Goal: Obtain resource: Download file/media

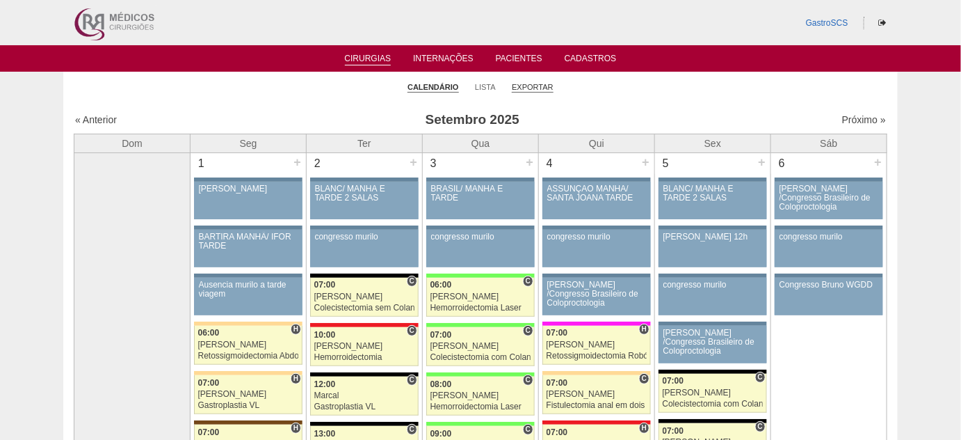
click at [525, 86] on link "Exportar" at bounding box center [533, 87] width 42 height 10
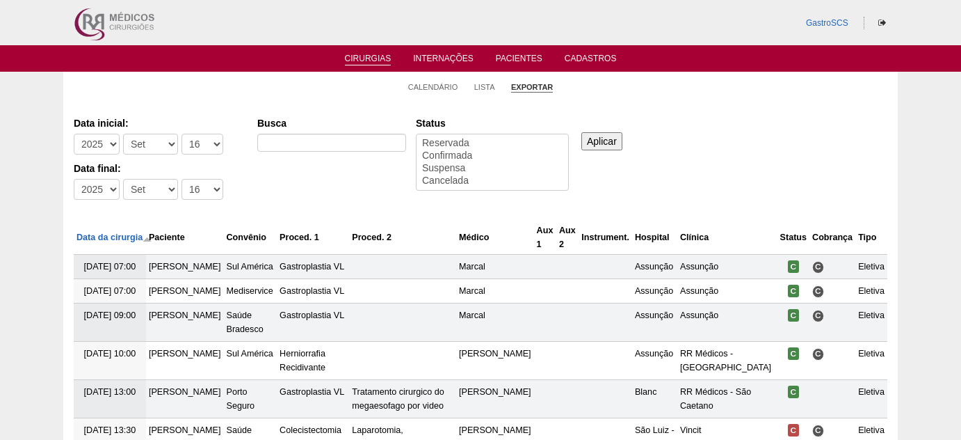
select select
click at [159, 142] on select "-Mês [PERSON_NAME] Mar Abr Mai Jun [DATE] Ago Set Out Nov Dez" at bounding box center [150, 144] width 55 height 21
select select "5"
click at [123, 134] on select "-Mês Jan Fev Mar Abr Mai Jun Jul Ago Set Out Nov Dez" at bounding box center [150, 144] width 55 height 21
click at [155, 189] on select "-Mês Jan Fev Mar Abr Mai Jun Jul Ago Set Out Nov Dez" at bounding box center [150, 189] width 55 height 21
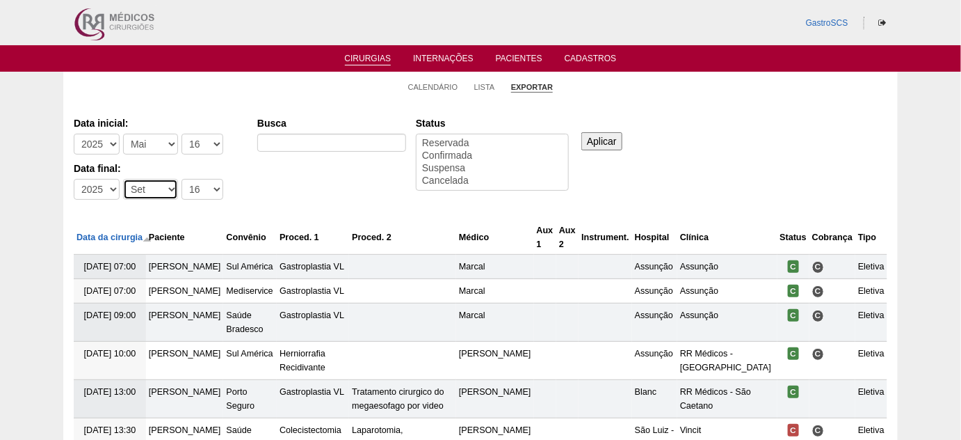
select select "5"
click at [123, 179] on select "-Mês Jan Fev Mar Abr Mai Jun Jul Ago Set Out Nov Dez" at bounding box center [150, 189] width 55 height 21
click at [202, 144] on select "-Dia 1 2 3 4 5 6 7 8 9 10 11 12 13 14 15 16 17 18 19 20 21 22 23 24 25 26 27 28…" at bounding box center [203, 144] width 42 height 21
select select "1"
click at [182, 134] on select "-Dia 1 2 3 4 5 6 7 8 9 10 11 12 13 14 15 16 17 18 19 20 21 22 23 24 25 26 27 28…" at bounding box center [203, 144] width 42 height 21
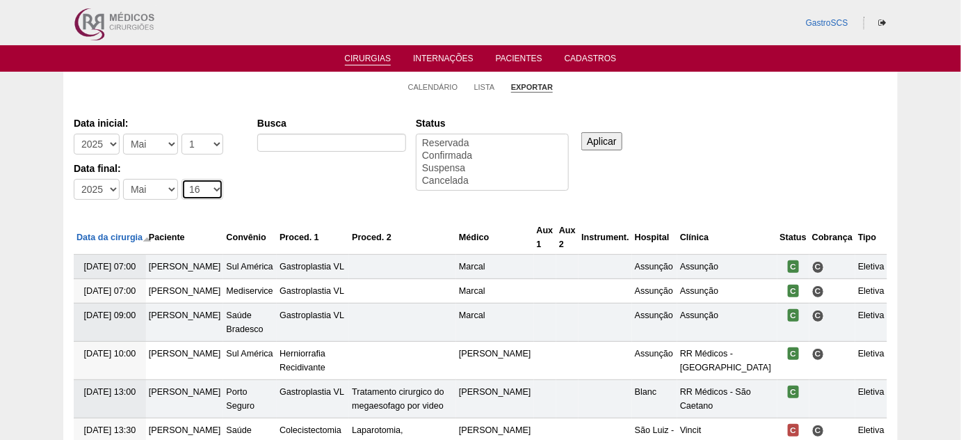
click at [196, 189] on select "-Dia 1 2 3 4 5 6 7 8 9 10 11 12 13 14 15 16 17 18 19 20 21 22 23 24 25 26 27 28…" at bounding box center [203, 189] width 42 height 21
select select "31"
click at [182, 179] on select "-Dia 1 2 3 4 5 6 7 8 9 10 11 12 13 14 15 16 17 18 19 20 21 22 23 24 25 26 27 28…" at bounding box center [203, 189] width 42 height 21
click at [321, 136] on input "Busca" at bounding box center [331, 143] width 149 height 18
type input "RETOSSIGMOIDECTOMIA"
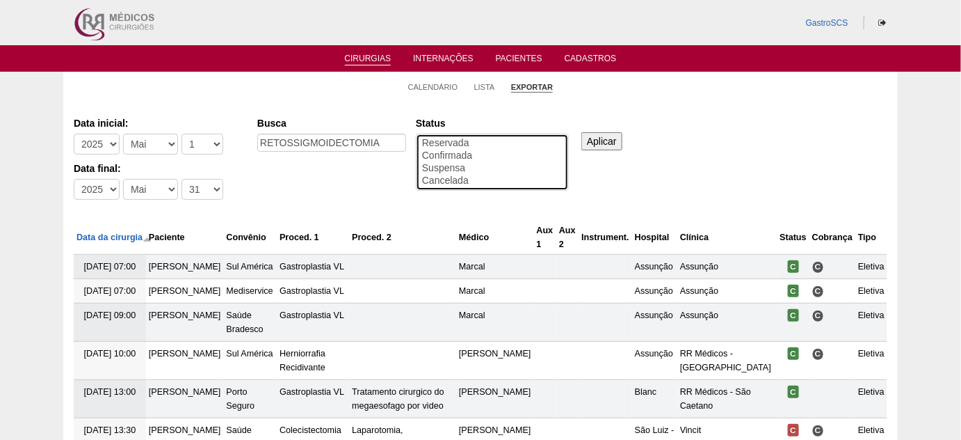
select select "conf"
click at [474, 154] on option "Confirmada" at bounding box center [492, 156] width 143 height 13
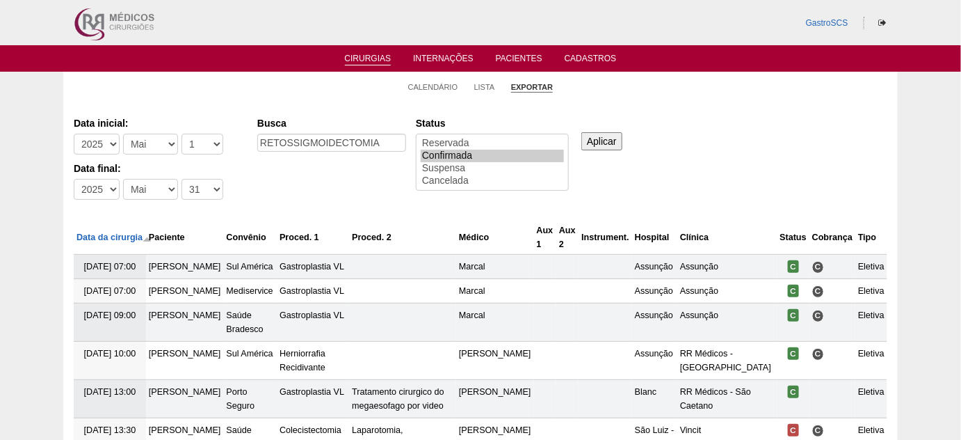
click at [591, 141] on input "Aplicar" at bounding box center [602, 141] width 41 height 18
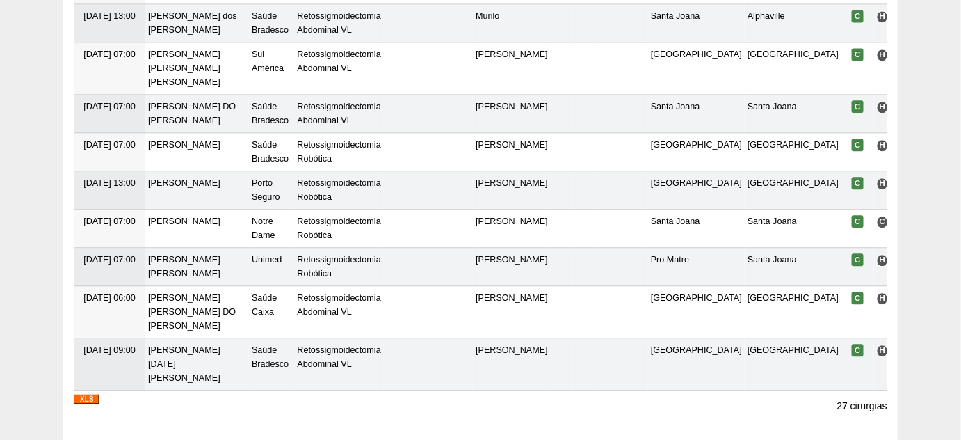
scroll to position [1048, 0]
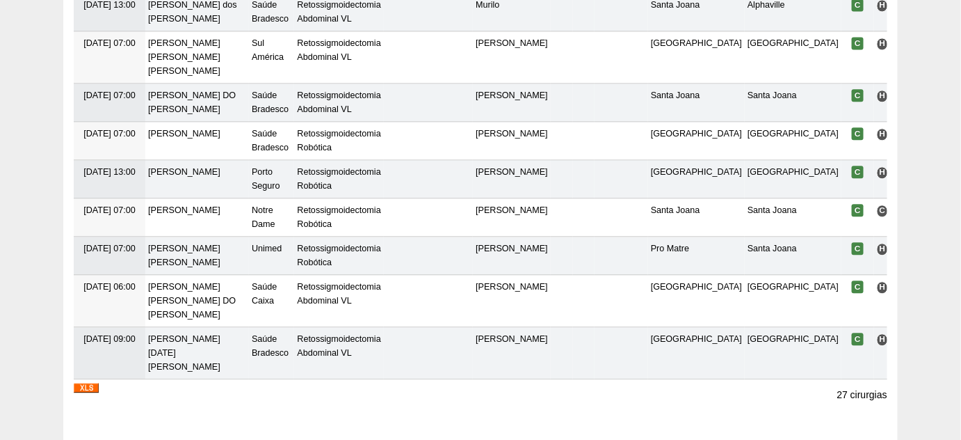
click at [89, 383] on img at bounding box center [86, 388] width 25 height 10
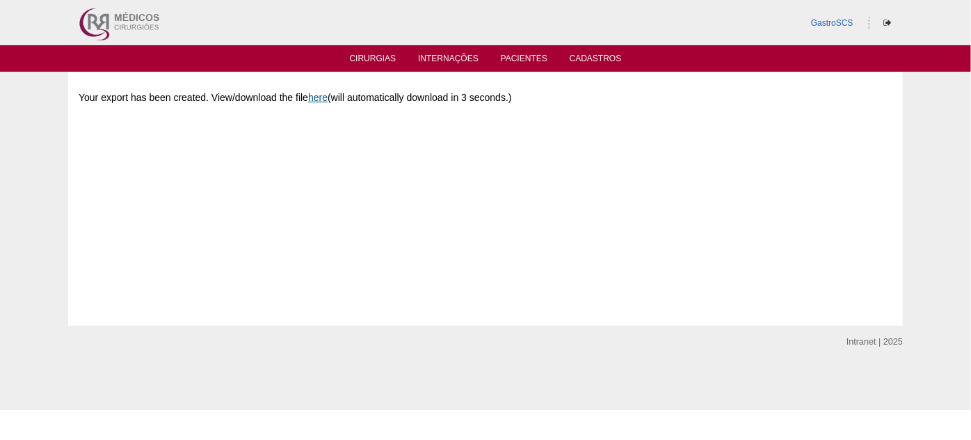
click at [311, 99] on link "here" at bounding box center [317, 97] width 19 height 11
click at [373, 44] on div "GastroSCS" at bounding box center [485, 22] width 835 height 45
click at [372, 57] on link "Cirurgias" at bounding box center [373, 60] width 47 height 12
